Goal: Check status

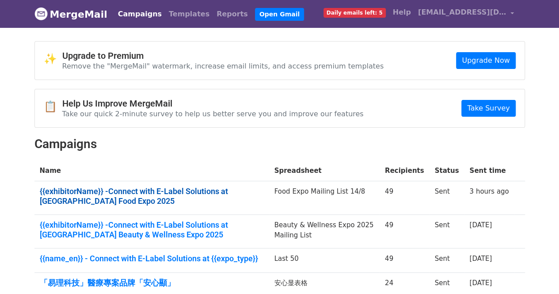
click at [186, 190] on link "{{exhibitorName}} -Connect with E-Label Solutions at Hong Kong Food Expo 2025" at bounding box center [152, 195] width 224 height 19
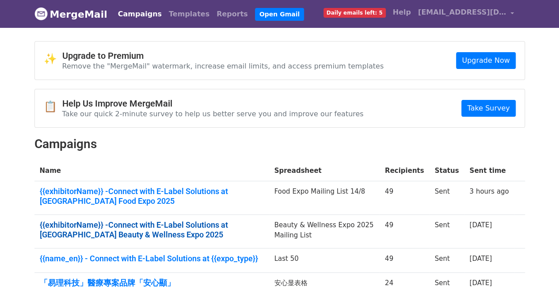
click at [199, 221] on link "{{exhibitorName}} -Connect with E-Label Solutions at Hong Kong Beauty & Wellnes…" at bounding box center [152, 229] width 224 height 19
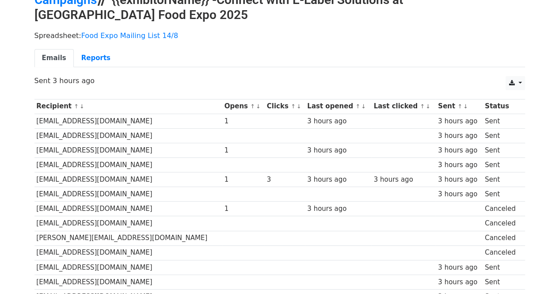
scroll to position [47, 0]
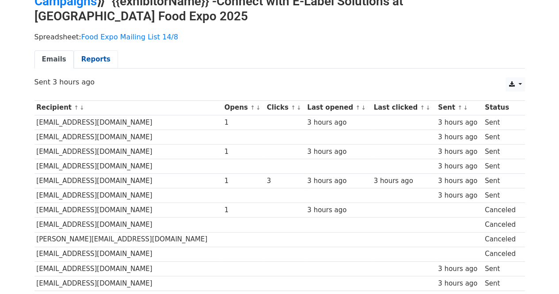
click at [92, 58] on link "Reports" at bounding box center [96, 59] width 44 height 18
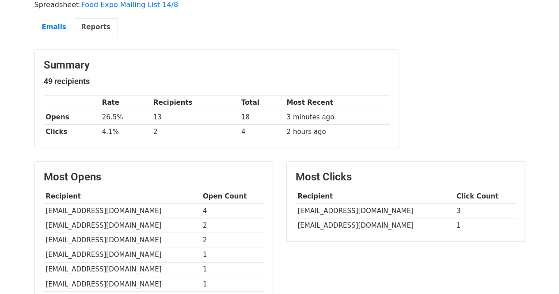
scroll to position [79, 0]
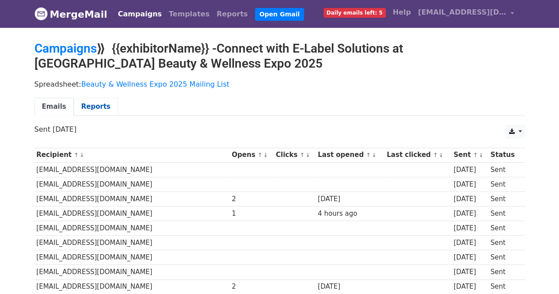
click at [91, 103] on link "Reports" at bounding box center [96, 107] width 44 height 18
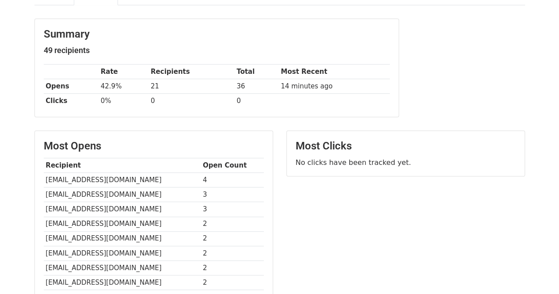
scroll to position [109, 0]
